Goal: Task Accomplishment & Management: Manage account settings

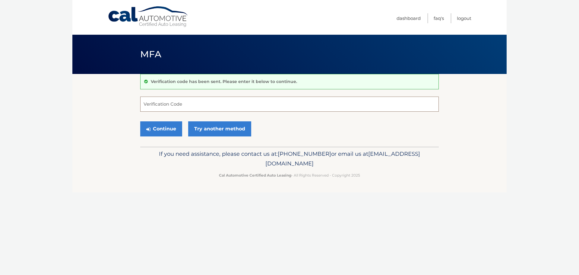
click at [190, 109] on input "Verification Code" at bounding box center [289, 104] width 299 height 15
click at [180, 107] on input "Verification Code" at bounding box center [289, 104] width 299 height 15
click at [234, 132] on link "Try another method" at bounding box center [219, 128] width 63 height 15
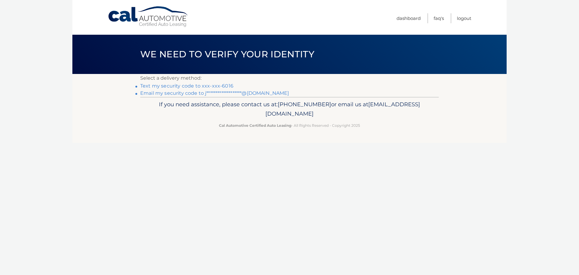
click at [170, 86] on link "Text my security code to xxx-xxx-6016" at bounding box center [186, 86] width 93 height 6
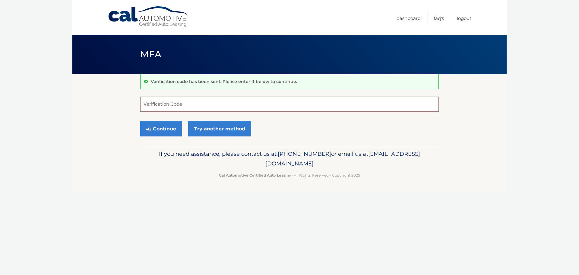
click at [165, 103] on input "Verification Code" at bounding box center [289, 104] width 299 height 15
type input "796194"
click at [169, 132] on button "Continue" at bounding box center [161, 128] width 42 height 15
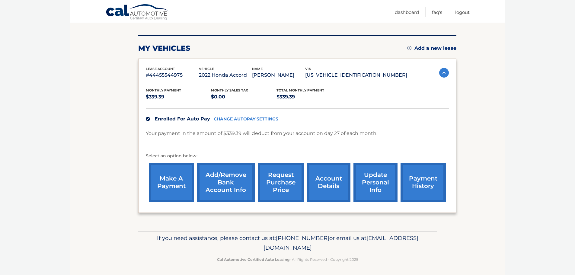
scroll to position [68, 0]
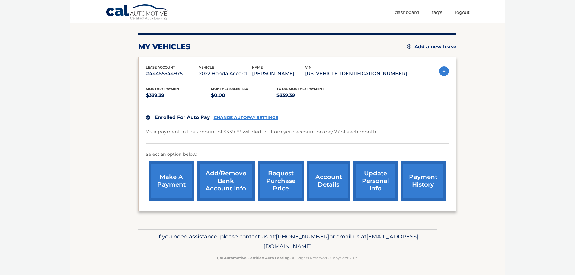
click at [422, 186] on link "payment history" at bounding box center [422, 181] width 45 height 40
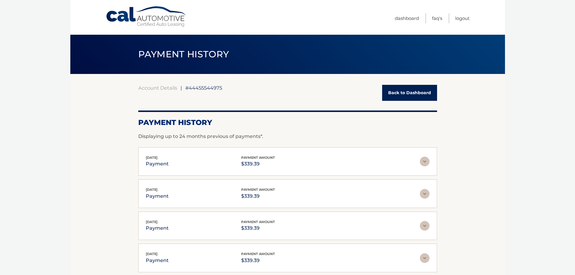
click at [410, 92] on link "Back to Dashboard" at bounding box center [409, 93] width 55 height 16
click at [414, 93] on link "Back to Dashboard" at bounding box center [409, 93] width 55 height 16
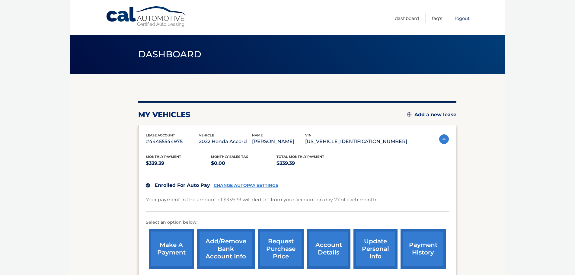
click at [464, 17] on link "Logout" at bounding box center [462, 18] width 14 height 10
